Goal: Check status: Check status

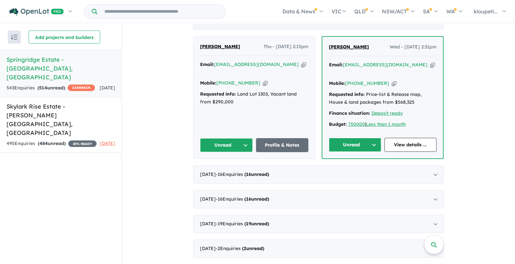
scroll to position [289, 0]
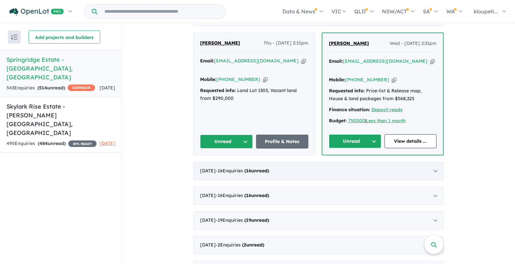
click at [221, 174] on div "[DATE] - 16 Enquir ies ( 16 unread)" at bounding box center [318, 171] width 251 height 18
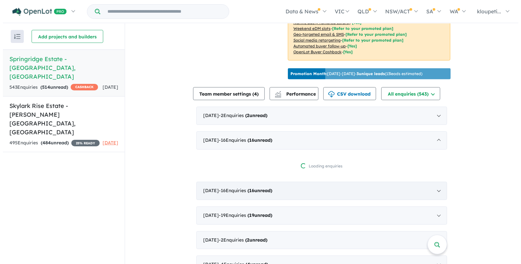
scroll to position [181, 0]
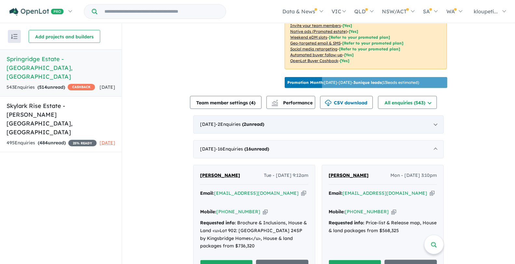
click at [327, 134] on div "[DATE] - 2 Enquir ies ( 2 unread)" at bounding box center [318, 125] width 251 height 18
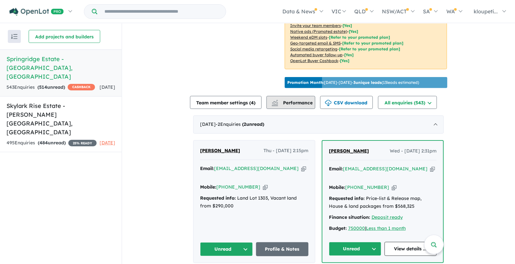
click at [293, 105] on span "Performance" at bounding box center [293, 103] width 40 height 6
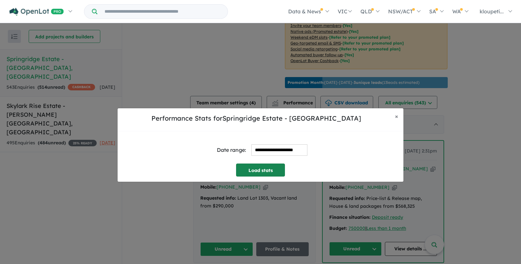
click at [263, 167] on button "Load stats" at bounding box center [260, 170] width 49 height 13
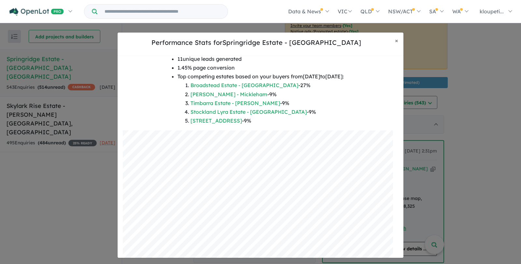
scroll to position [72, 0]
drag, startPoint x: 396, startPoint y: 41, endPoint x: 388, endPoint y: 43, distance: 8.2
click at [396, 41] on span "×" at bounding box center [396, 40] width 3 height 7
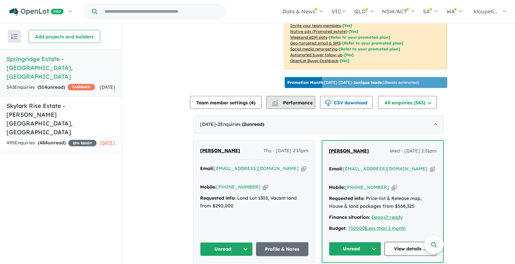
click at [287, 106] on span "Performance" at bounding box center [293, 103] width 40 height 6
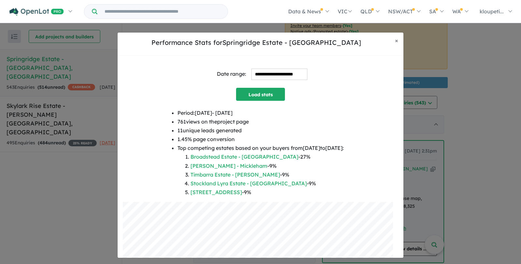
click at [274, 67] on div "**********" at bounding box center [260, 74] width 275 height 27
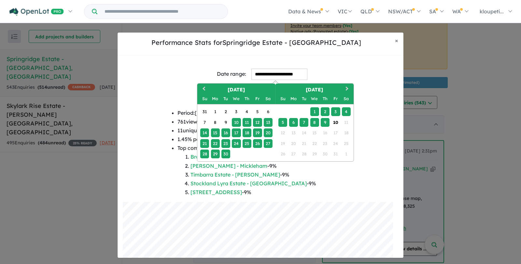
click at [272, 72] on input "**********" at bounding box center [279, 74] width 56 height 11
click at [201, 90] on button "Previous Month" at bounding box center [203, 89] width 10 height 10
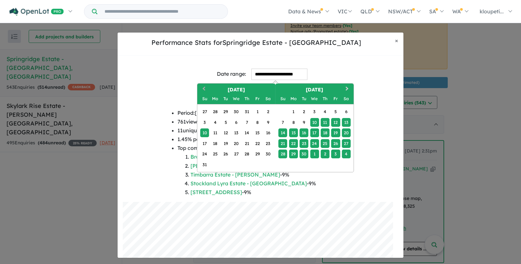
click at [201, 90] on button "Previous Month" at bounding box center [203, 89] width 10 height 10
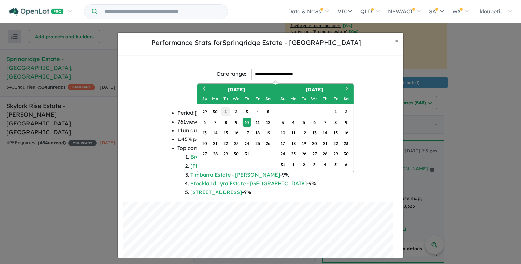
click at [225, 111] on div "1" at bounding box center [225, 111] width 9 height 9
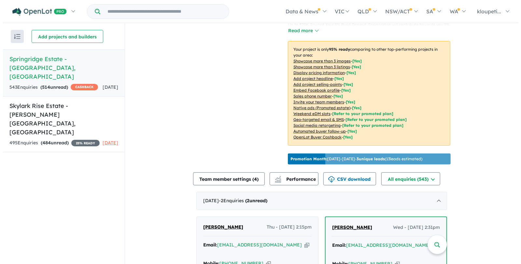
scroll to position [145, 0]
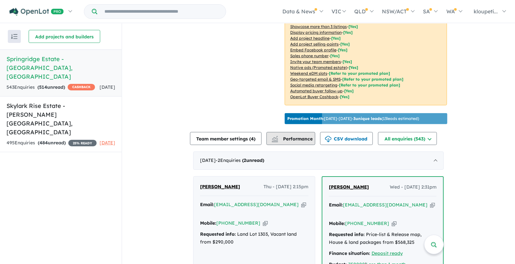
click at [297, 145] on button "Performance" at bounding box center [291, 138] width 49 height 13
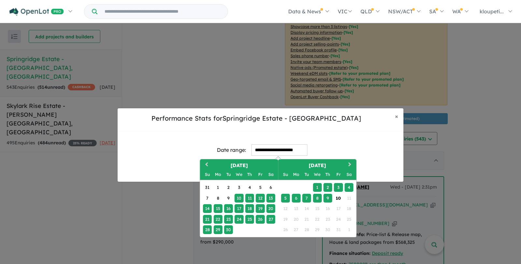
click at [286, 151] on input "**********" at bounding box center [279, 150] width 56 height 11
click at [206, 164] on button "Previous Month" at bounding box center [206, 165] width 10 height 10
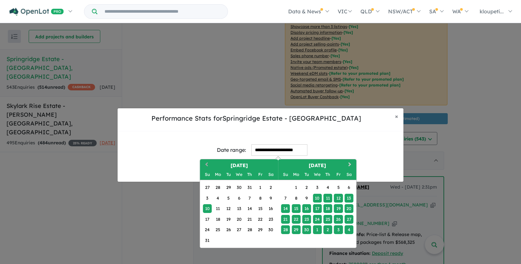
click at [206, 164] on span "Previous Month" at bounding box center [206, 165] width 0 height 8
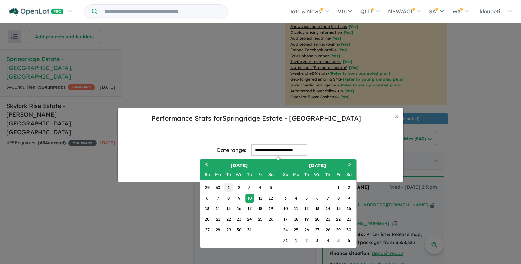
click at [230, 188] on div "1" at bounding box center [228, 187] width 9 height 9
click at [346, 163] on button "Next Month" at bounding box center [350, 165] width 10 height 10
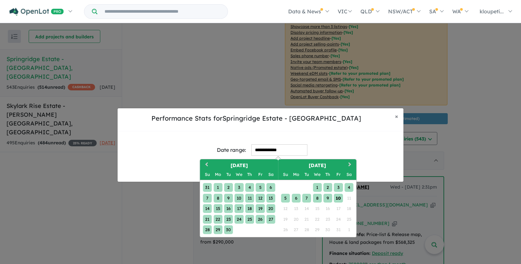
click at [334, 198] on div "10" at bounding box center [338, 198] width 9 height 9
type input "**********"
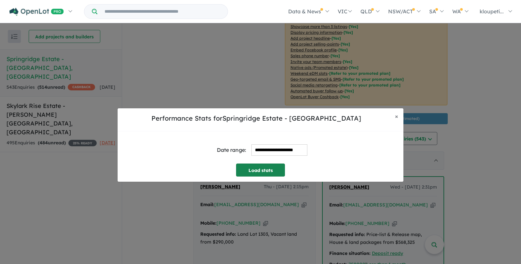
click at [271, 174] on button "Load stats" at bounding box center [260, 170] width 49 height 13
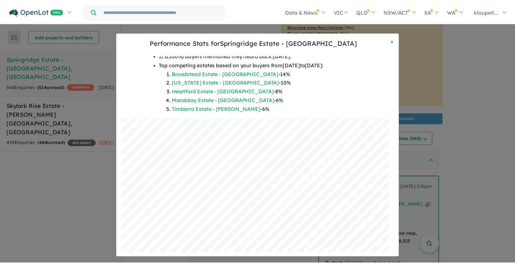
scroll to position [102, 0]
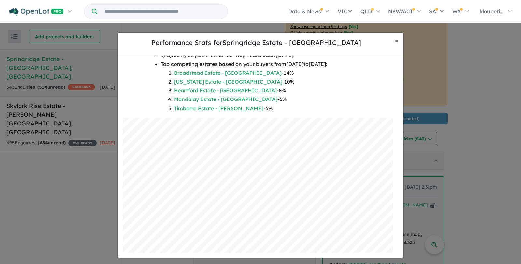
click at [401, 40] on button "× Close" at bounding box center [397, 41] width 14 height 16
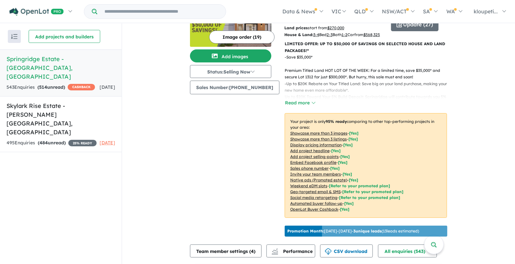
scroll to position [0, 0]
